Goal: Task Accomplishment & Management: Complete application form

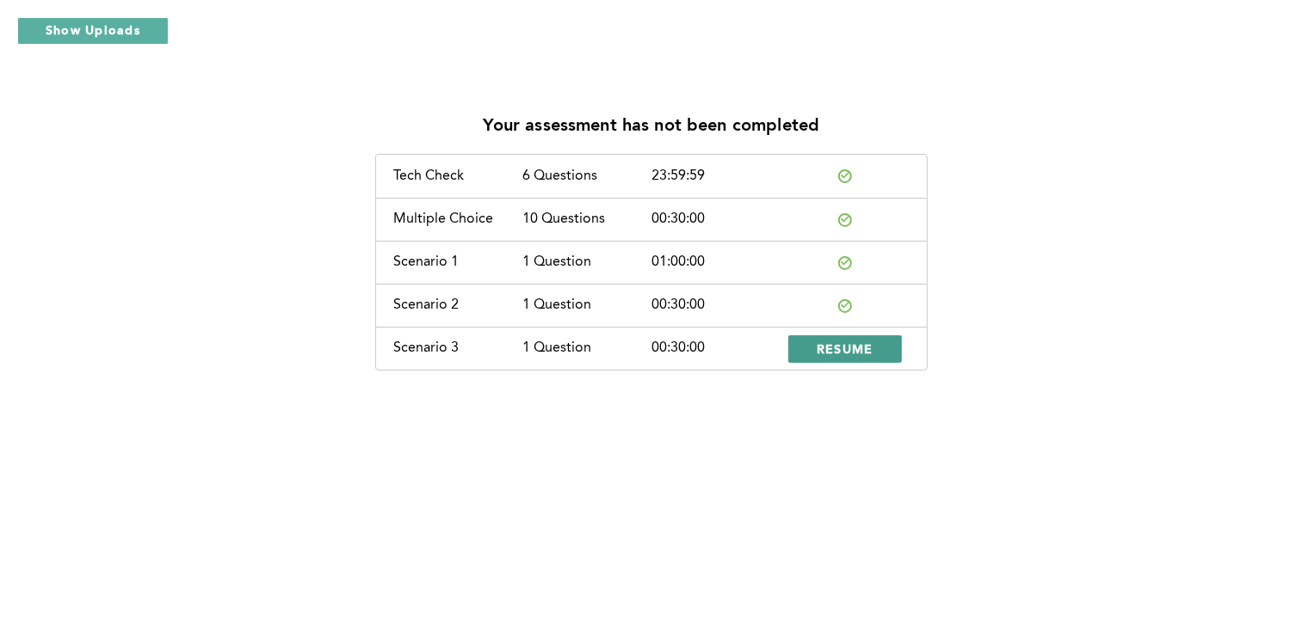
click at [829, 355] on span "RESUME" at bounding box center [844, 349] width 57 height 16
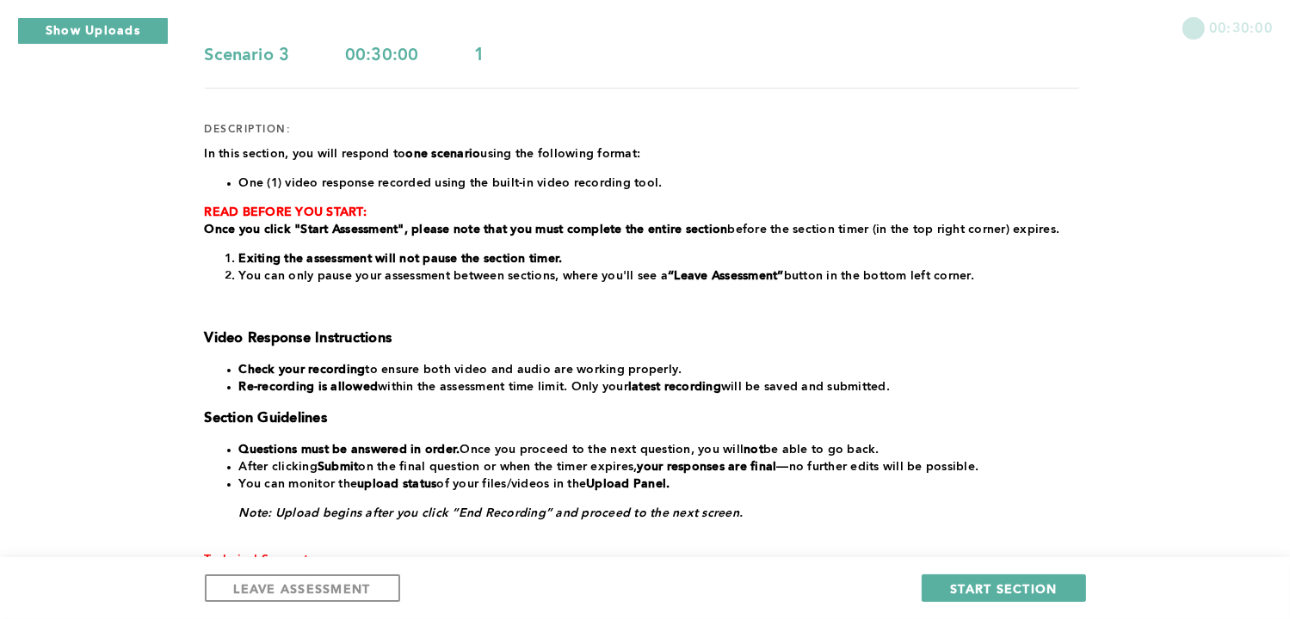
scroll to position [169, 0]
click at [1001, 585] on span "START SECTION" at bounding box center [1003, 589] width 107 height 16
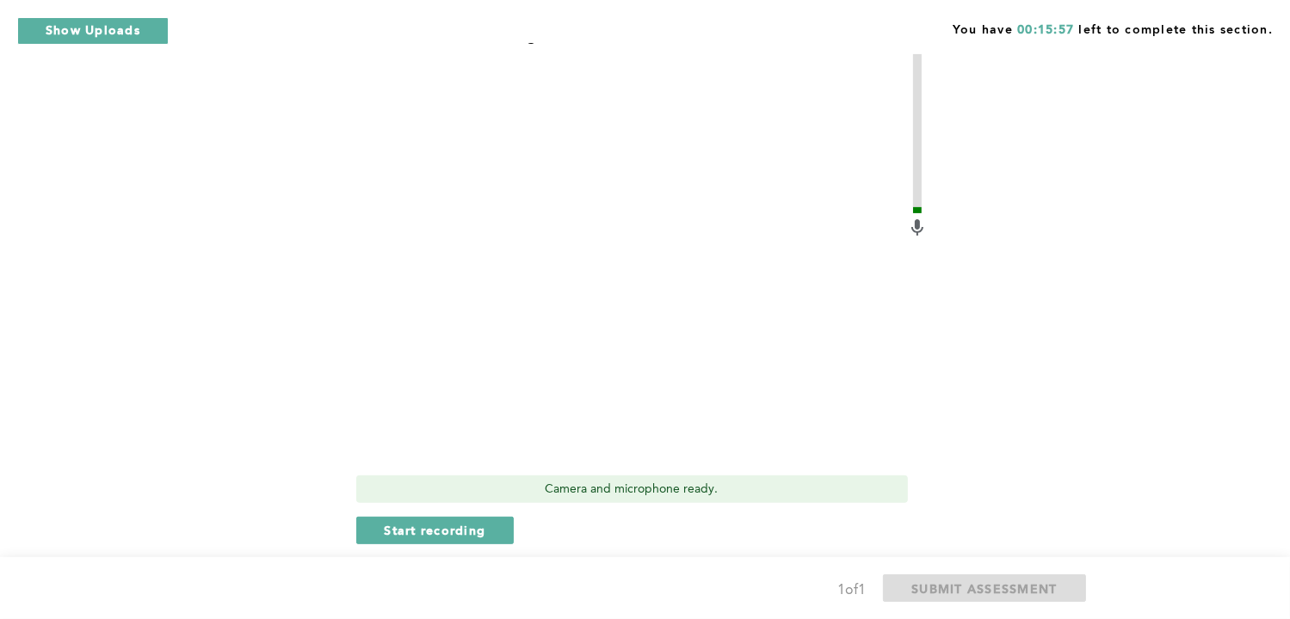
scroll to position [502, 0]
click at [446, 527] on span "Start recording" at bounding box center [436, 531] width 102 height 16
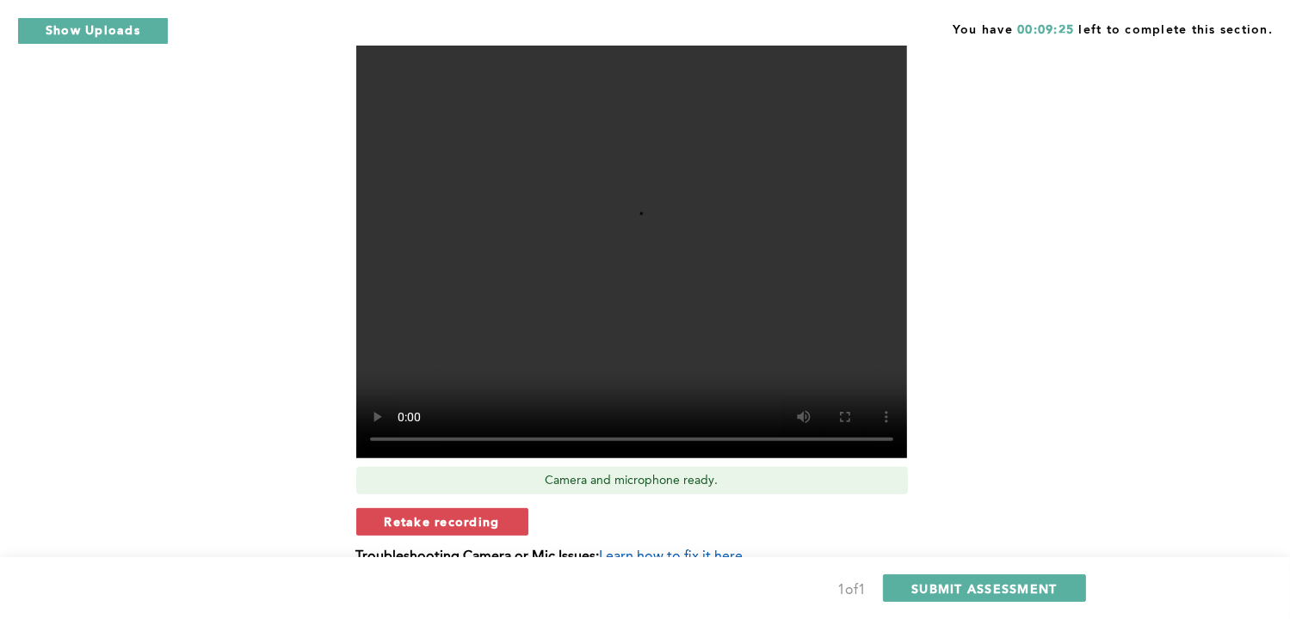
scroll to position [512, 0]
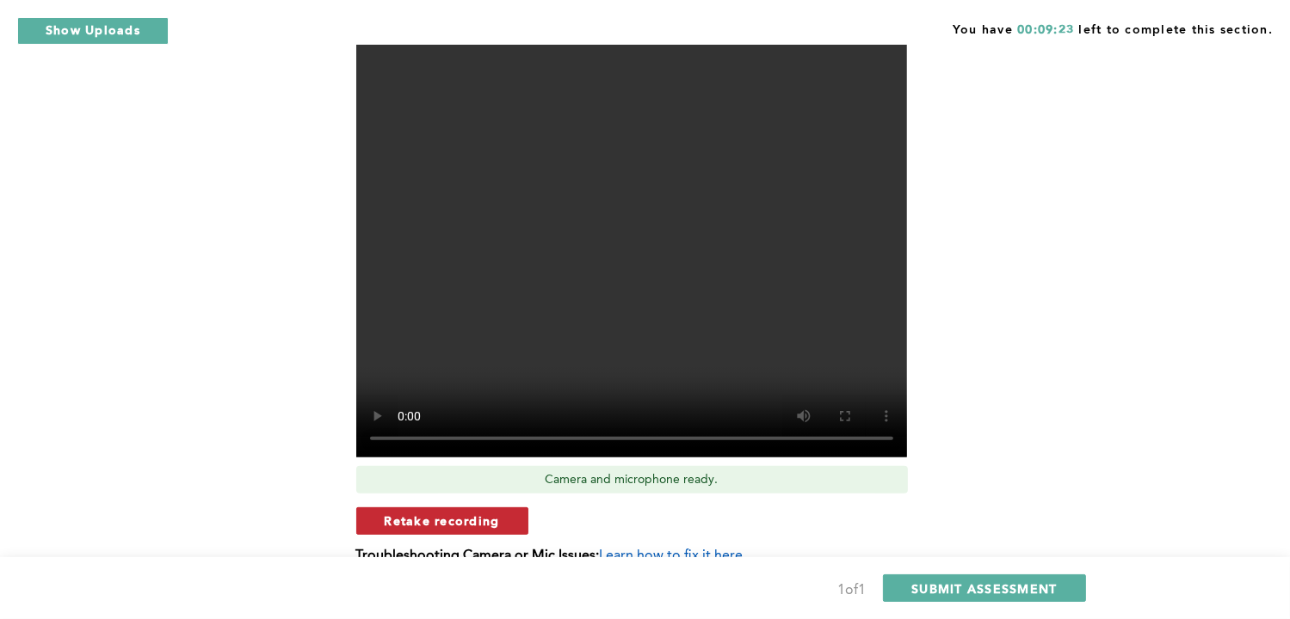
click at [446, 522] on span "Retake recording" at bounding box center [442, 521] width 115 height 16
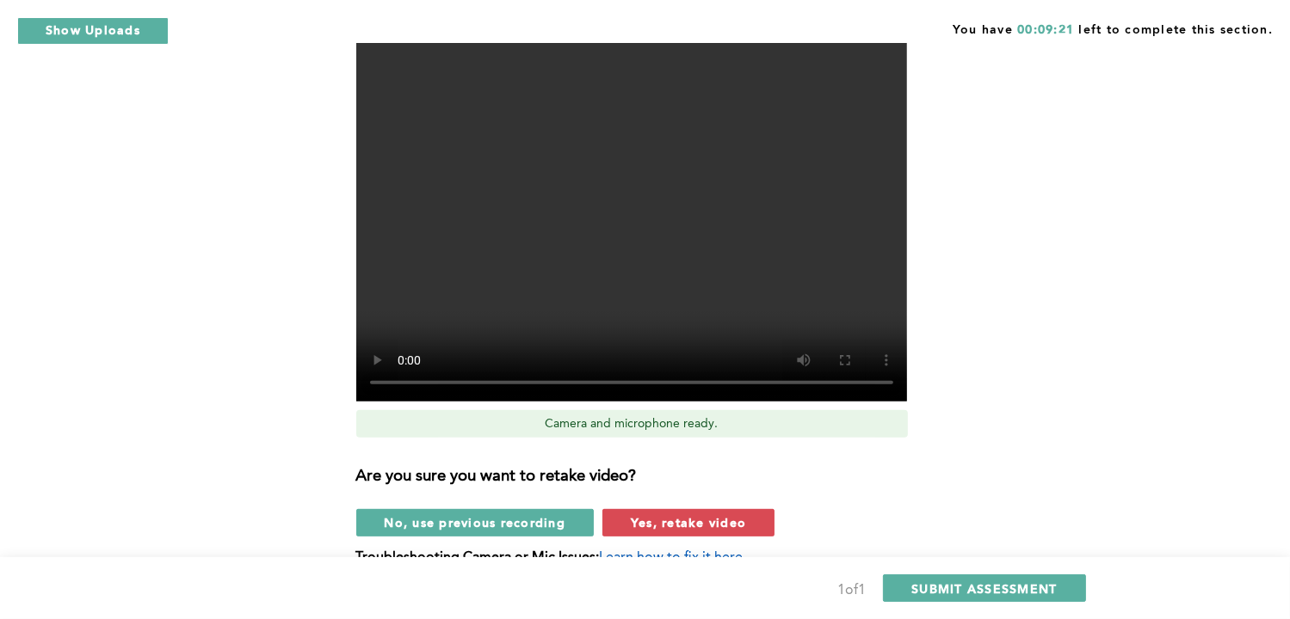
scroll to position [570, 0]
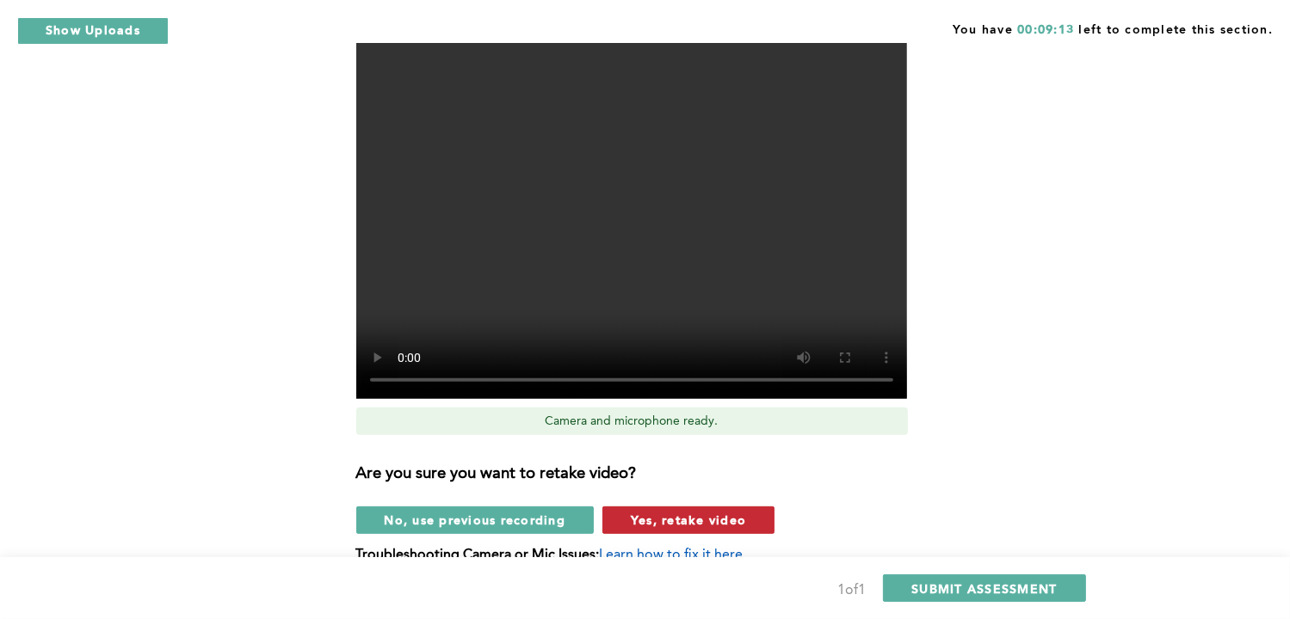
click at [659, 522] on span "Yes, retake video" at bounding box center [688, 520] width 115 height 16
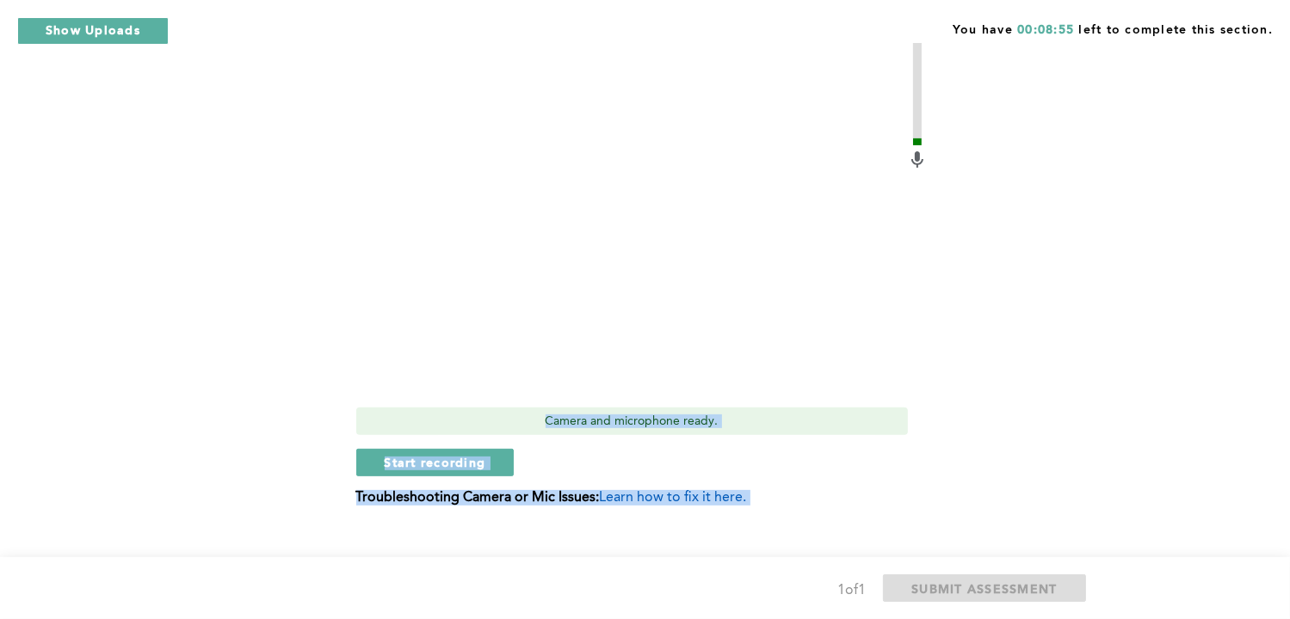
drag, startPoint x: 659, startPoint y: 522, endPoint x: 373, endPoint y: 416, distance: 304.9
click at [373, 416] on div "Context : You are the Operations Manager at a large distribution center. Your w…" at bounding box center [642, 79] width 874 height 906
drag, startPoint x: 373, startPoint y: 416, endPoint x: 362, endPoint y: 470, distance: 55.3
click at [362, 470] on button "Start recording" at bounding box center [435, 463] width 158 height 28
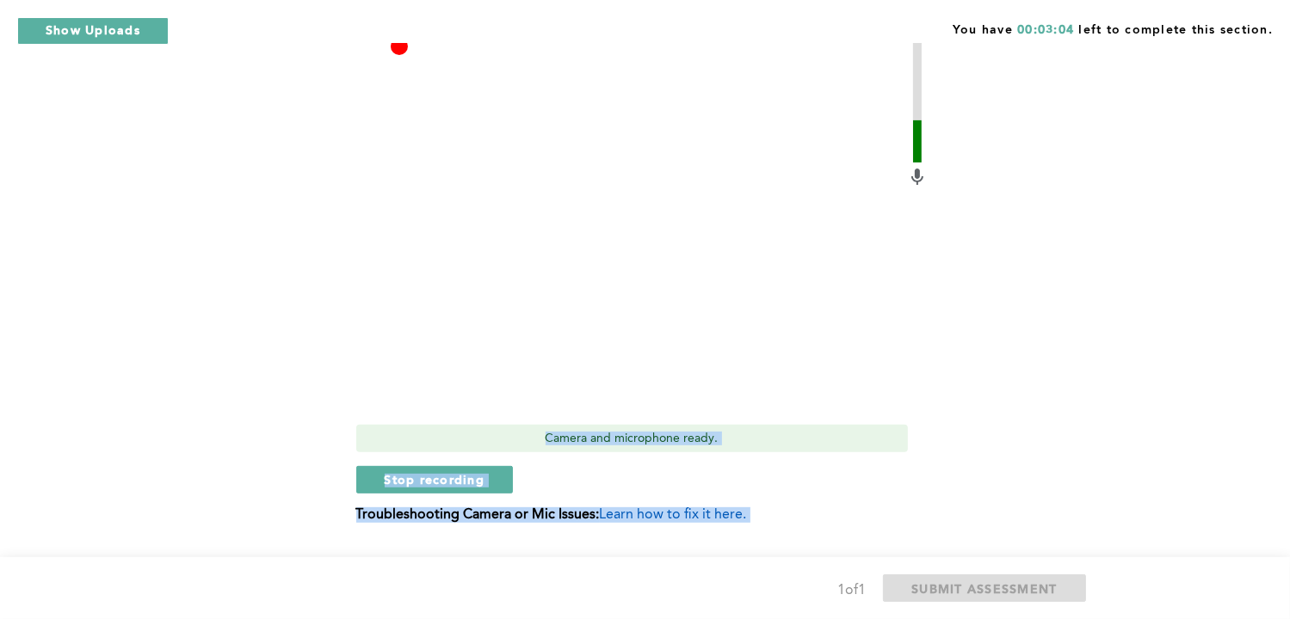
scroll to position [554, 0]
click at [415, 477] on span "Stop recording" at bounding box center [435, 479] width 101 height 16
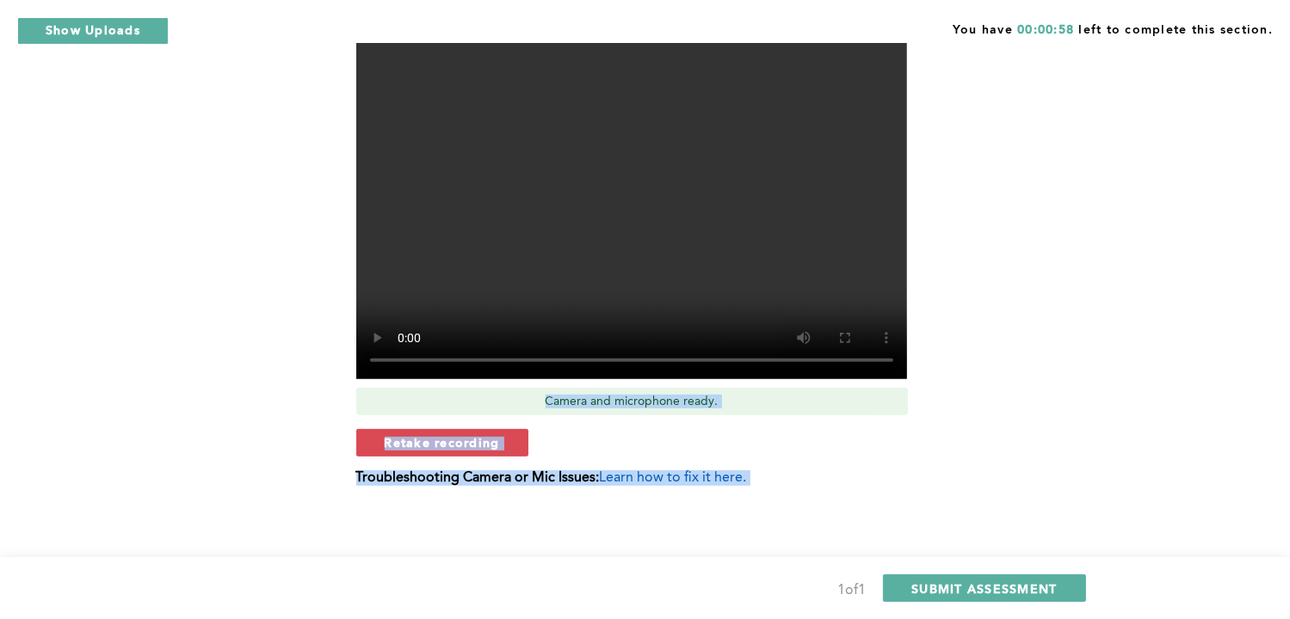
scroll to position [595, 0]
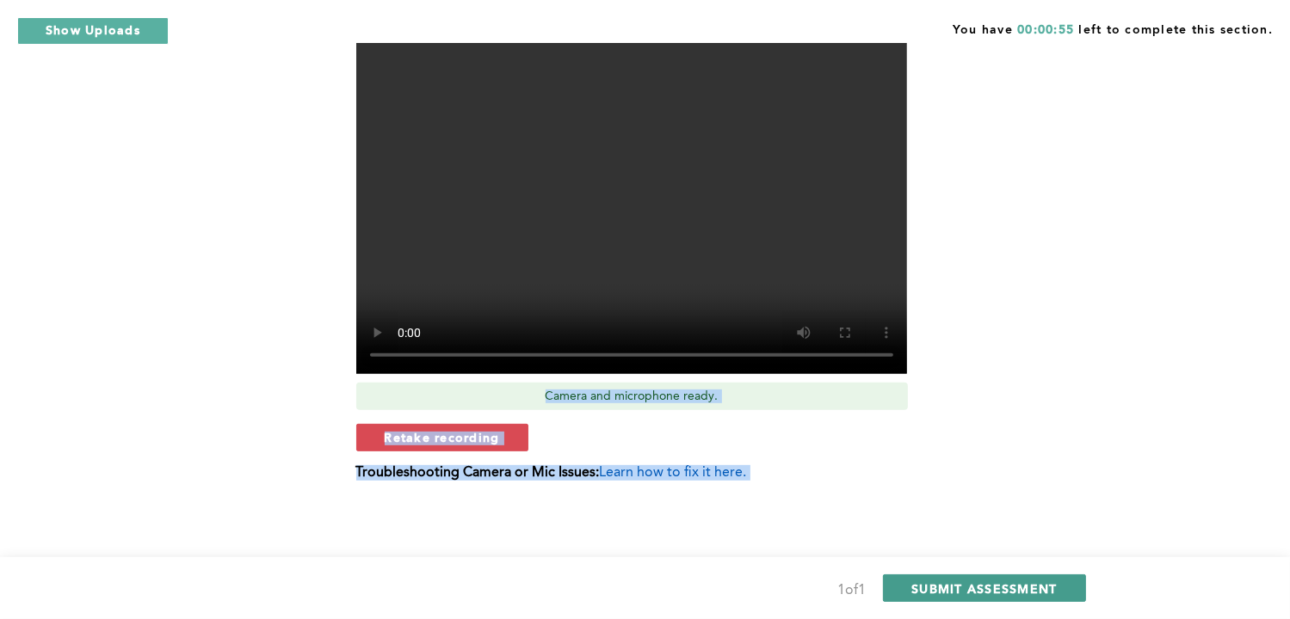
click at [977, 588] on span "SUBMIT ASSESSMENT" at bounding box center [983, 589] width 145 height 16
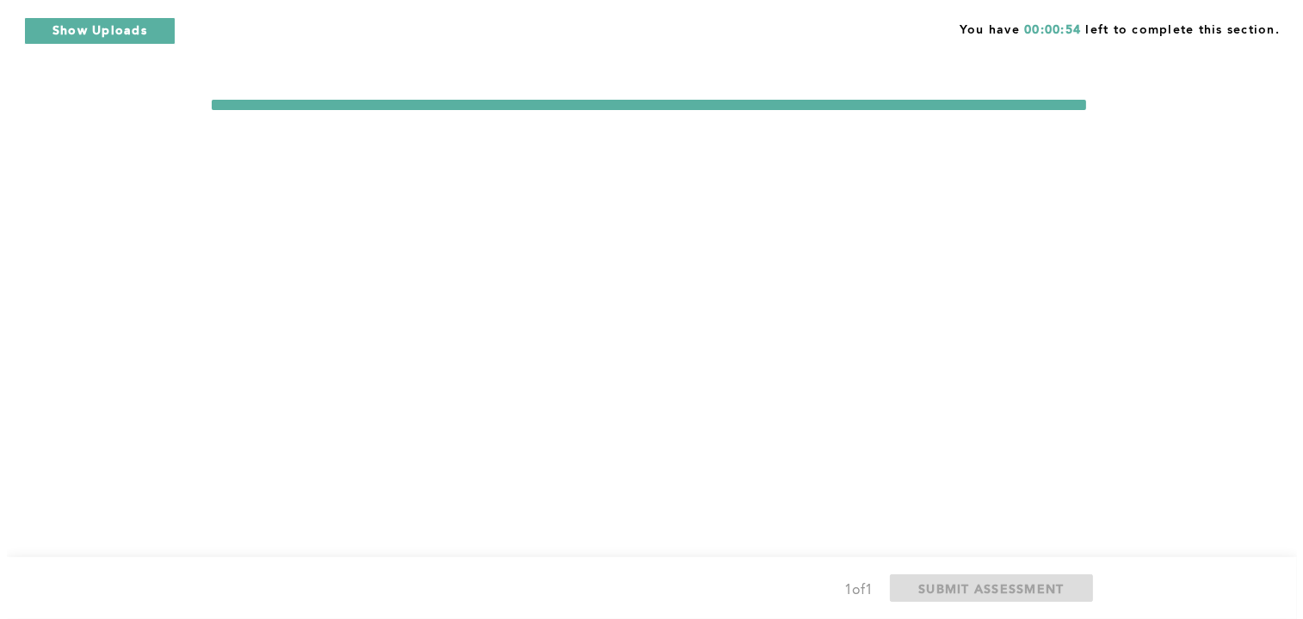
scroll to position [0, 0]
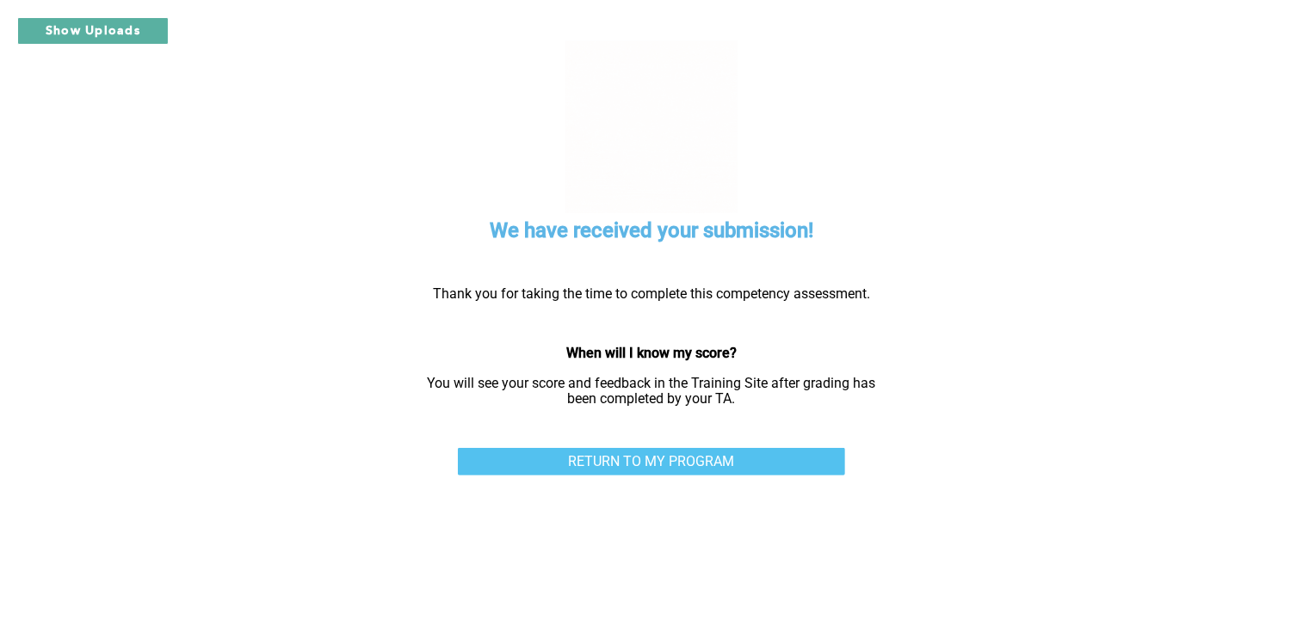
click at [730, 455] on link "RETURN TO MY PROGRAM" at bounding box center [651, 462] width 387 height 28
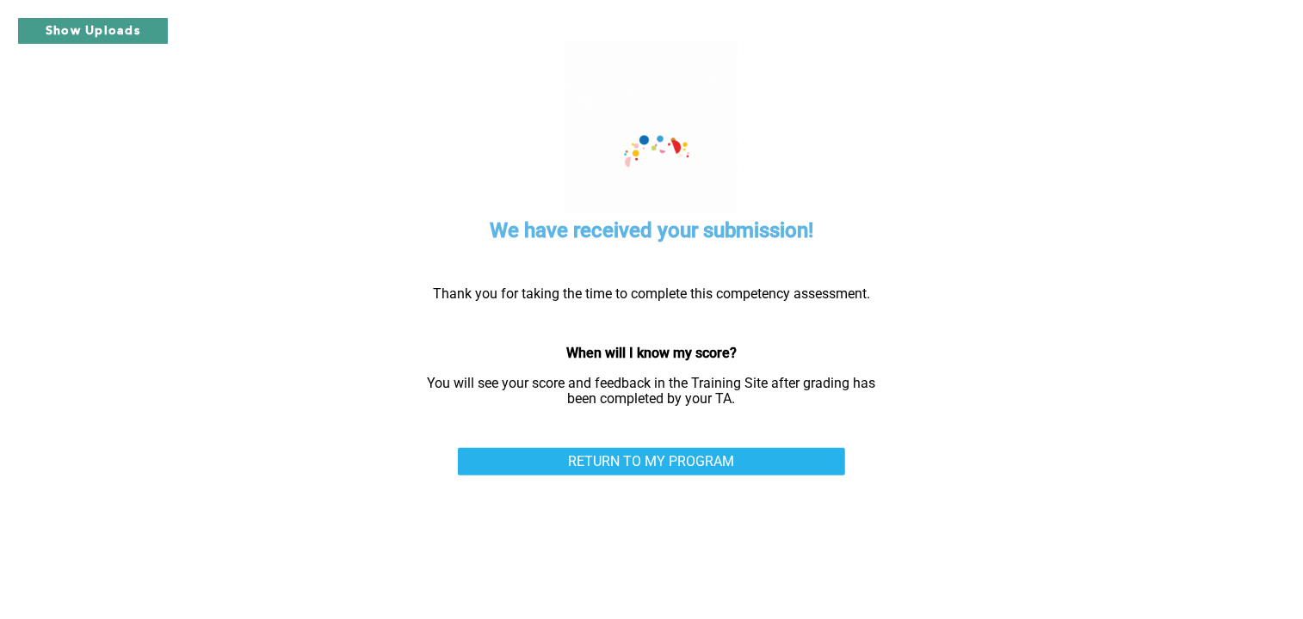
click at [134, 36] on button "Show Uploads" at bounding box center [92, 31] width 151 height 28
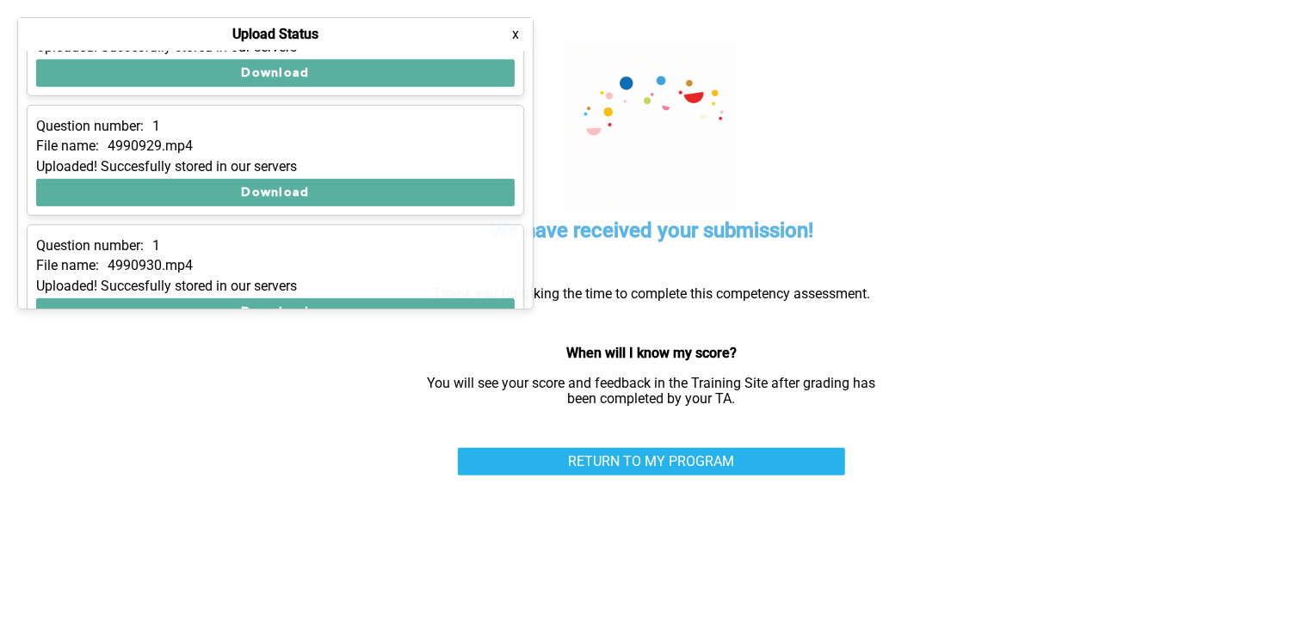
scroll to position [339, 0]
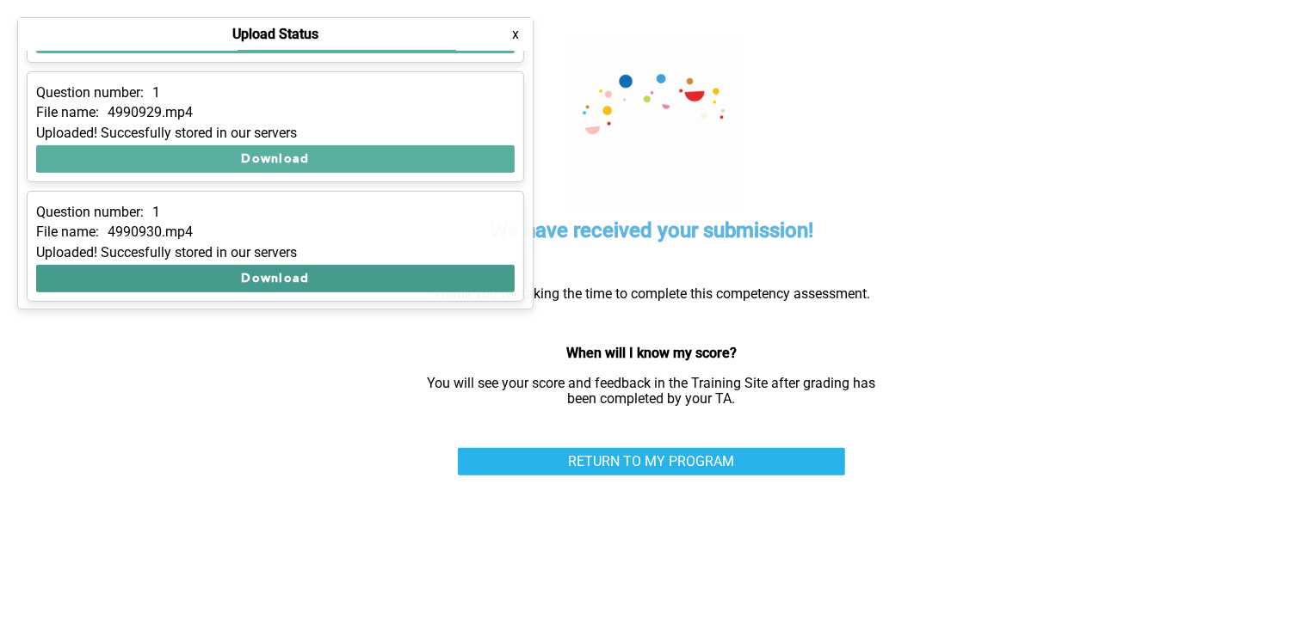
click at [240, 273] on button "Download" at bounding box center [275, 279] width 478 height 28
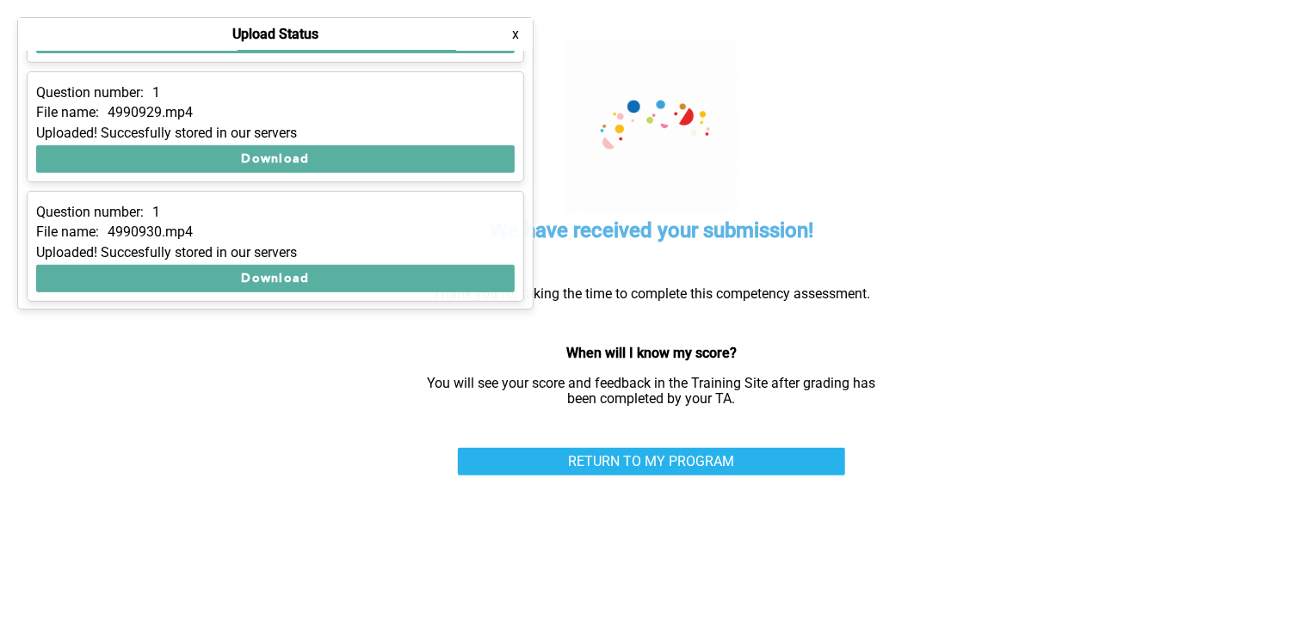
click at [513, 36] on button "x" at bounding box center [515, 34] width 17 height 17
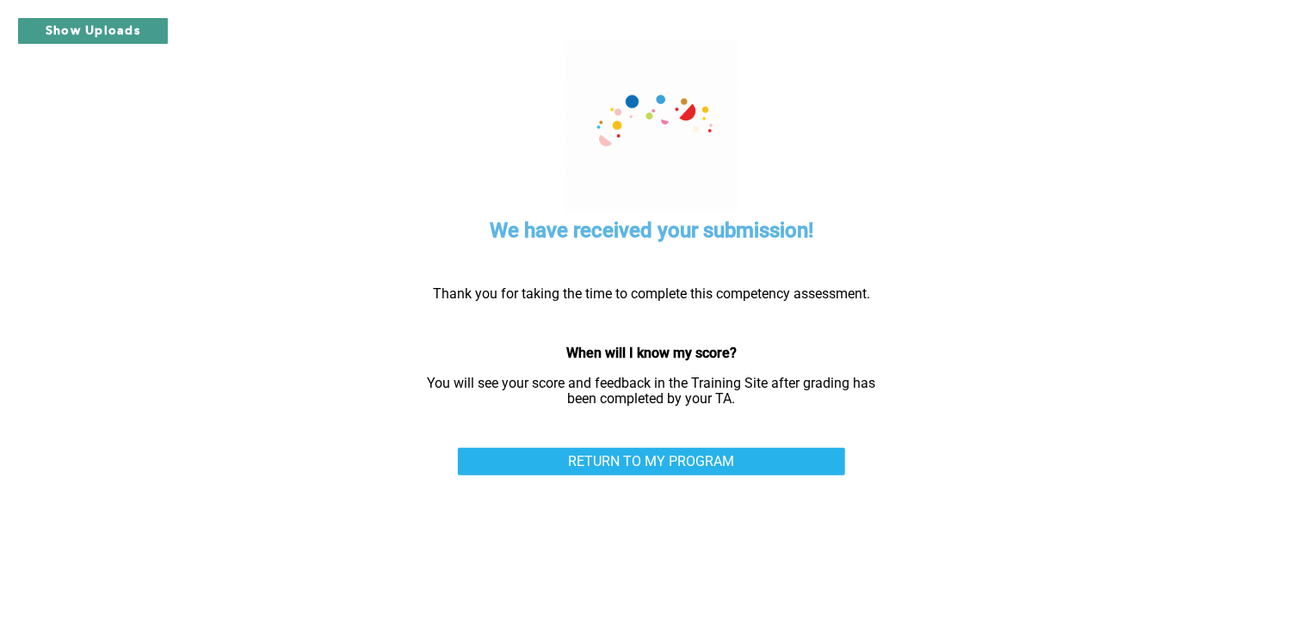
click at [135, 24] on button "Show Uploads" at bounding box center [92, 31] width 151 height 28
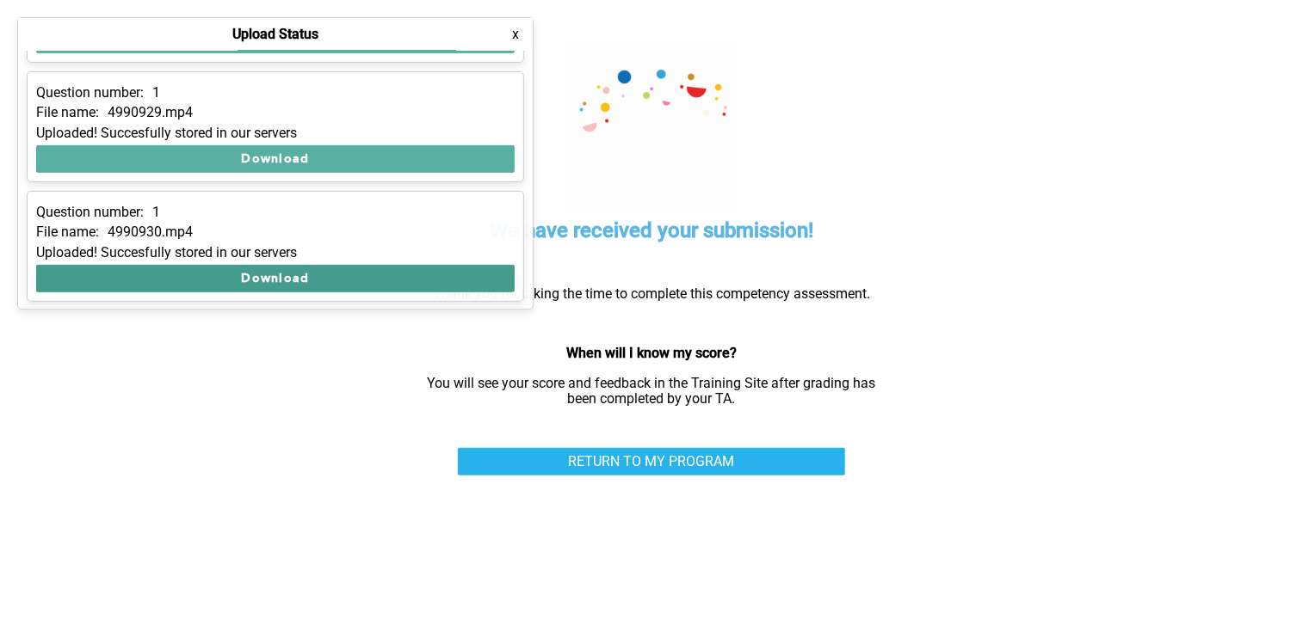
click at [257, 275] on button "Download" at bounding box center [275, 279] width 478 height 28
